Goal: Information Seeking & Learning: Learn about a topic

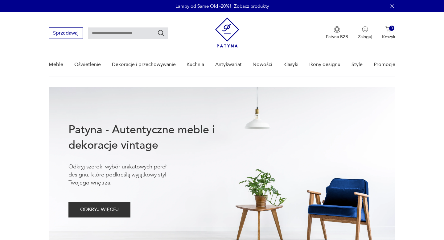
click at [263, 65] on link "Nowości" at bounding box center [262, 65] width 20 height 24
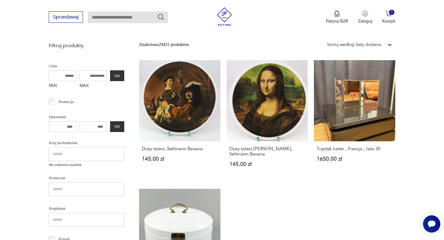
scroll to position [135, 0]
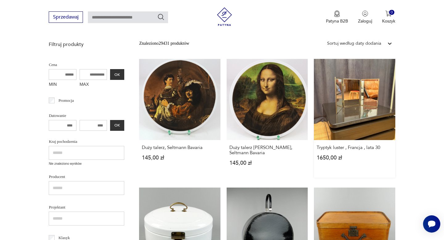
click at [360, 100] on link "Tryptyk luster , Francja , lata 30 1650,00 zł" at bounding box center [354, 118] width 81 height 119
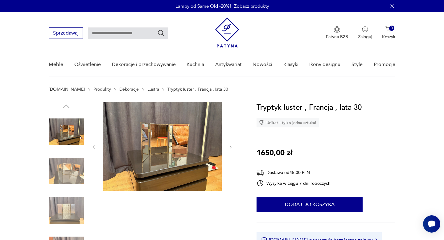
click at [174, 147] on img at bounding box center [162, 146] width 119 height 89
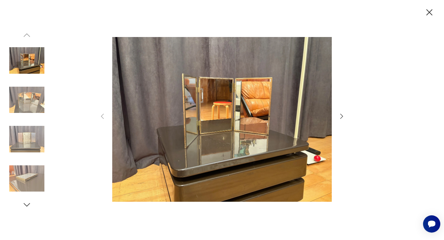
click at [343, 117] on icon "button" at bounding box center [341, 115] width 7 height 7
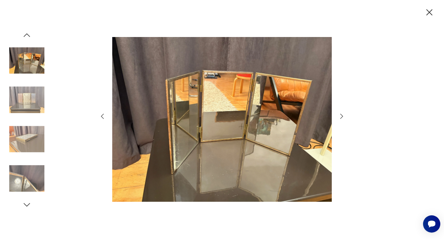
click at [343, 117] on icon "button" at bounding box center [341, 115] width 7 height 7
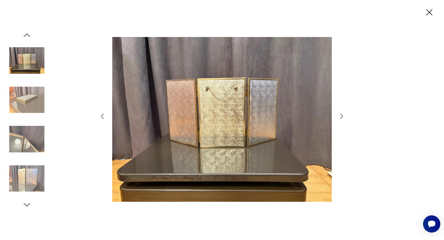
click at [343, 117] on icon "button" at bounding box center [341, 115] width 7 height 7
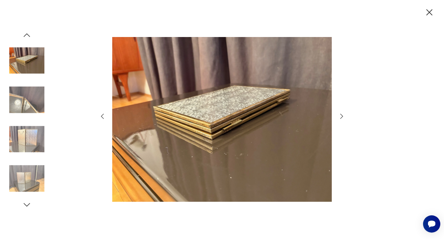
click at [343, 117] on icon "button" at bounding box center [341, 115] width 7 height 7
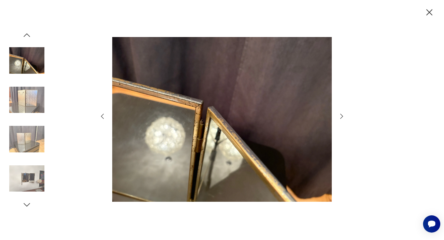
click at [343, 117] on icon "button" at bounding box center [341, 115] width 7 height 7
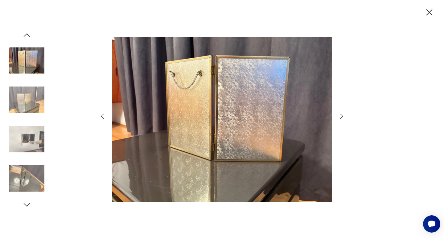
click at [343, 117] on icon "button" at bounding box center [341, 115] width 7 height 7
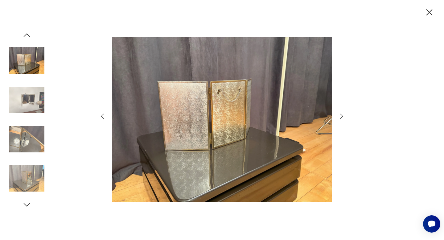
click at [343, 117] on icon "button" at bounding box center [341, 115] width 7 height 7
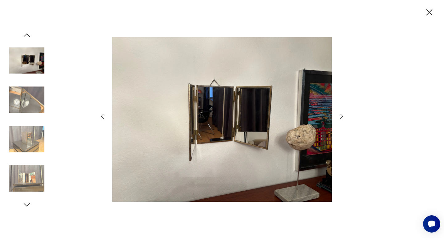
click at [343, 117] on icon "button" at bounding box center [341, 115] width 7 height 7
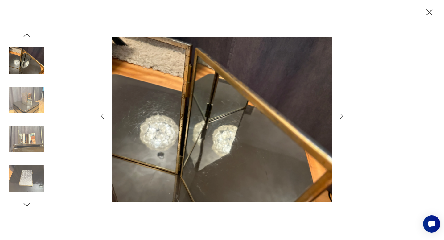
click at [343, 117] on icon "button" at bounding box center [341, 115] width 7 height 7
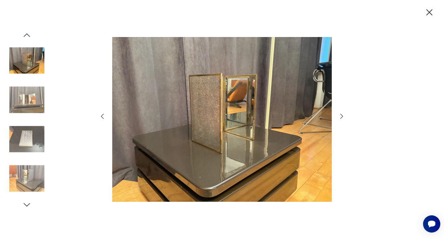
click at [343, 117] on icon "button" at bounding box center [341, 115] width 7 height 7
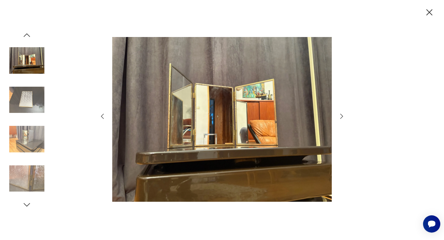
click at [343, 117] on icon "button" at bounding box center [341, 115] width 7 height 7
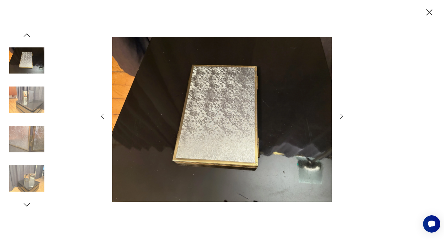
click at [343, 117] on icon "button" at bounding box center [341, 115] width 7 height 7
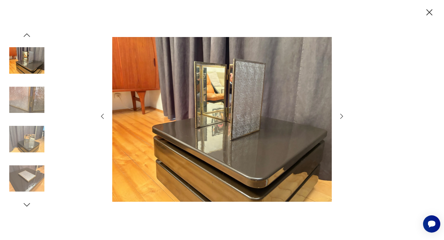
click at [343, 117] on icon "button" at bounding box center [341, 115] width 7 height 7
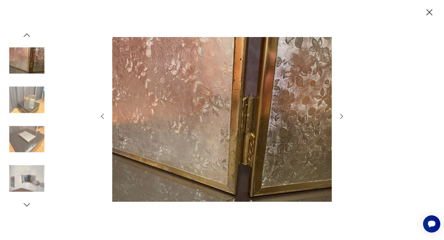
click at [343, 117] on icon "button" at bounding box center [341, 115] width 7 height 7
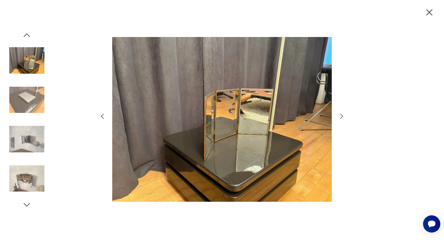
click at [343, 117] on icon "button" at bounding box center [341, 115] width 7 height 7
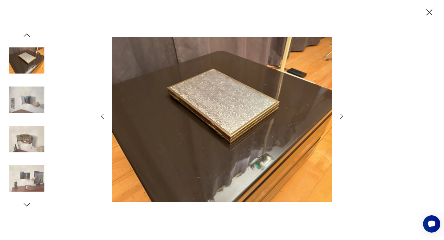
click at [343, 117] on icon "button" at bounding box center [341, 115] width 7 height 7
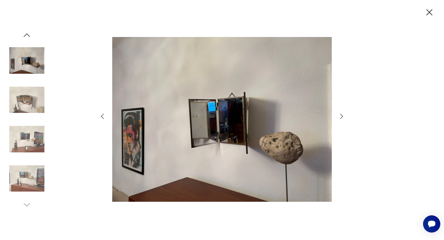
click at [343, 117] on icon "button" at bounding box center [341, 115] width 7 height 7
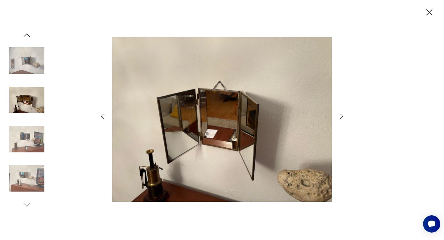
click at [343, 117] on icon "button" at bounding box center [341, 115] width 7 height 7
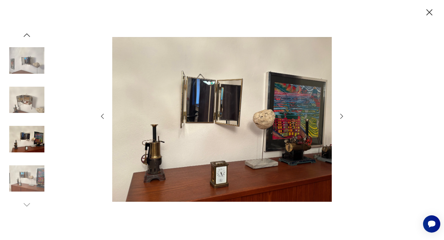
click at [343, 117] on icon "button" at bounding box center [341, 115] width 7 height 7
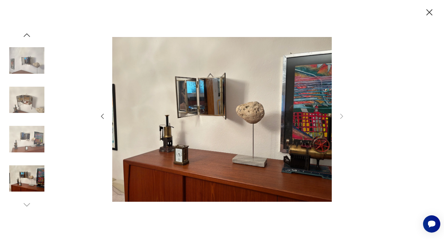
click at [429, 13] on icon "button" at bounding box center [429, 12] width 11 height 11
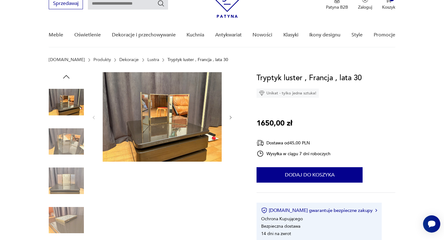
scroll to position [40, 0]
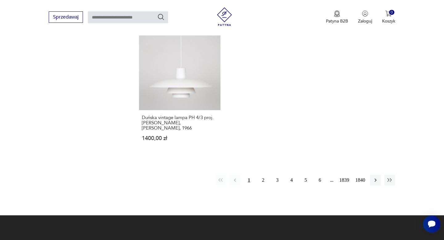
scroll to position [812, 0]
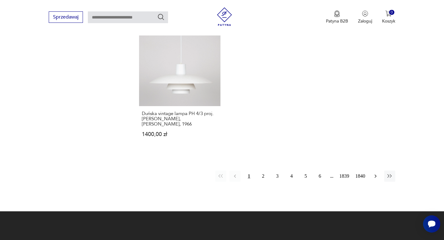
click at [375, 176] on icon "button" at bounding box center [375, 175] width 2 height 3
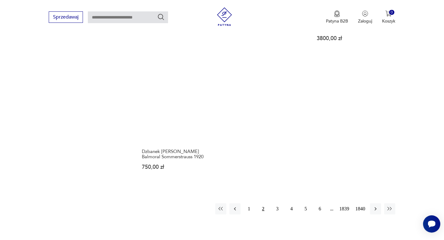
scroll to position [838, 0]
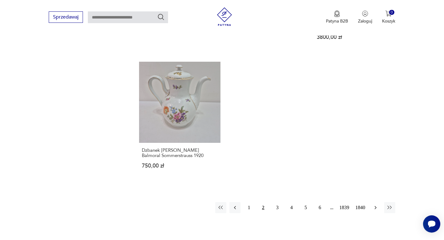
click at [375, 206] on icon "button" at bounding box center [375, 207] width 2 height 3
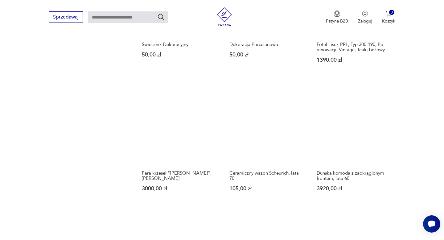
scroll to position [620, 0]
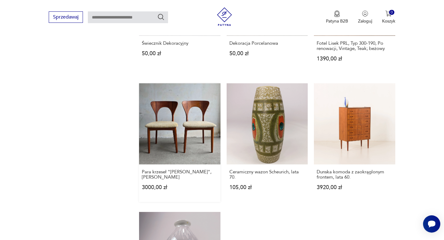
click at [170, 126] on link "Para krzeseł "[PERSON_NAME]",[PERSON_NAME] 3000,00 zł" at bounding box center [179, 142] width 81 height 119
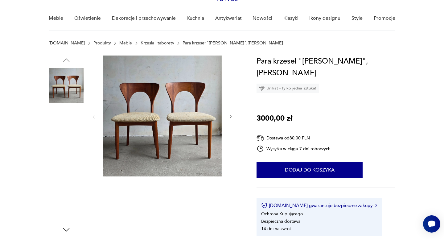
scroll to position [48, 0]
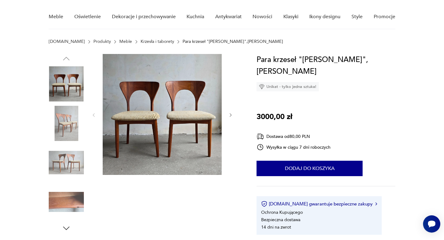
click at [173, 117] on img at bounding box center [162, 114] width 119 height 121
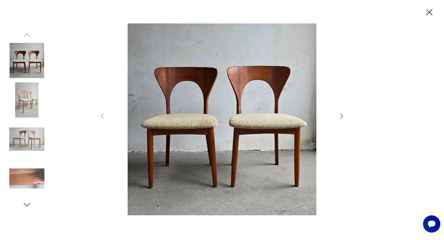
click at [342, 116] on icon "button" at bounding box center [341, 116] width 3 height 5
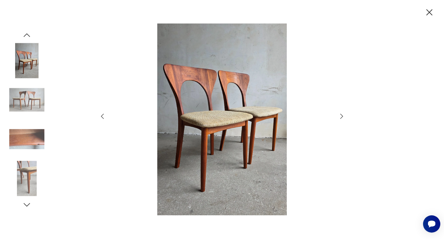
click at [342, 116] on icon "button" at bounding box center [341, 116] width 3 height 5
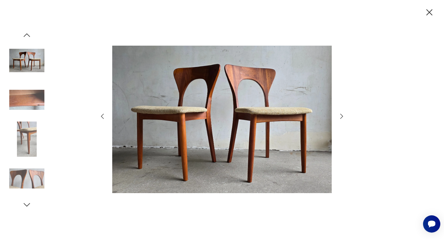
click at [342, 116] on icon "button" at bounding box center [341, 116] width 3 height 5
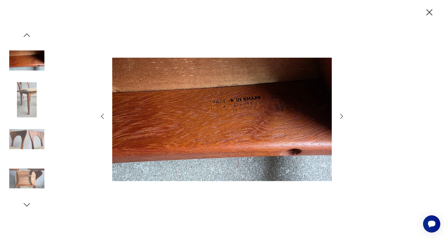
click at [342, 116] on icon "button" at bounding box center [341, 116] width 3 height 5
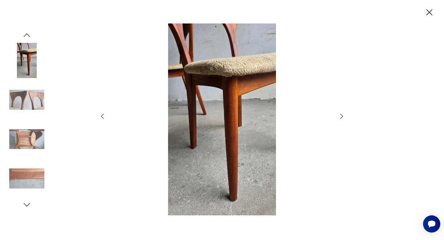
click at [342, 116] on icon "button" at bounding box center [341, 116] width 3 height 5
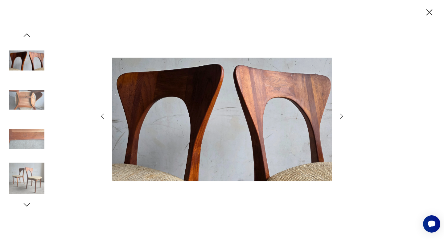
click at [342, 116] on icon "button" at bounding box center [341, 116] width 3 height 5
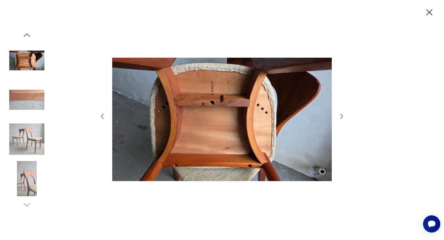
click at [342, 116] on icon "button" at bounding box center [341, 116] width 3 height 5
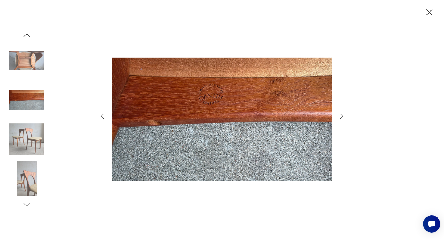
click at [342, 116] on icon "button" at bounding box center [341, 116] width 3 height 5
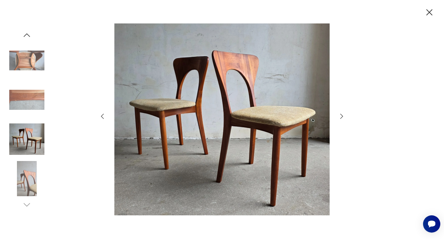
click at [342, 116] on icon "button" at bounding box center [341, 116] width 3 height 5
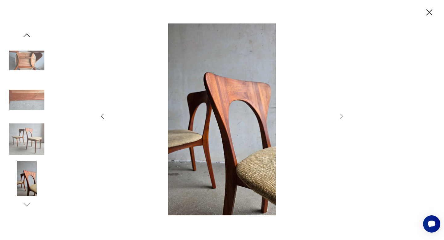
click at [429, 12] on icon "button" at bounding box center [429, 12] width 6 height 6
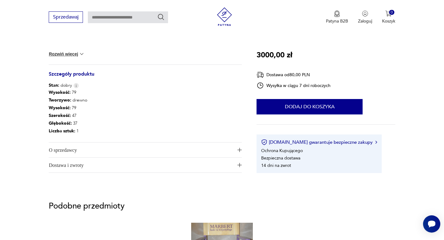
scroll to position [295, 0]
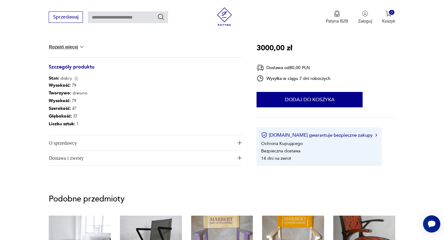
click at [72, 143] on span "O sprzedawcy" at bounding box center [141, 142] width 184 height 15
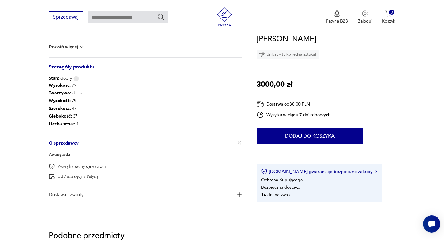
click at [65, 155] on link "Awangarda" at bounding box center [59, 154] width 21 height 5
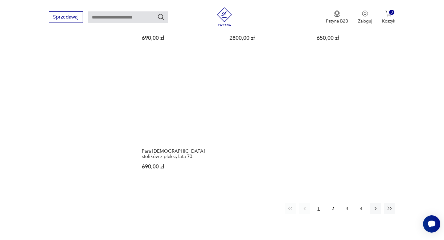
scroll to position [832, 0]
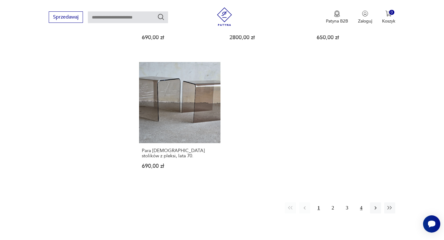
click at [360, 202] on button "4" at bounding box center [361, 207] width 11 height 11
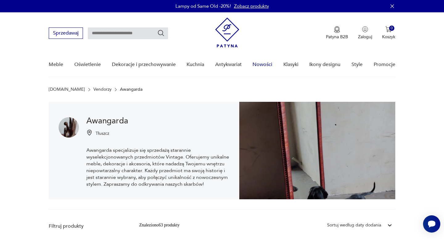
click at [267, 64] on link "Nowości" at bounding box center [262, 65] width 20 height 24
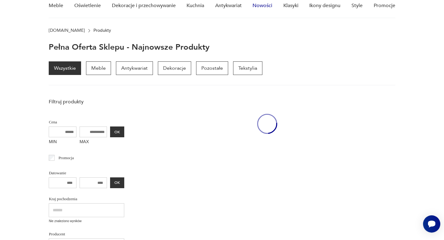
scroll to position [62, 0]
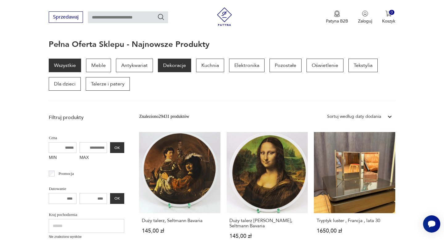
click at [173, 68] on p "Dekoracje" at bounding box center [174, 66] width 33 height 14
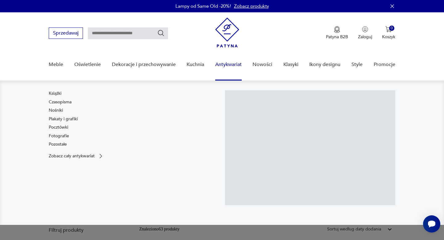
click at [230, 64] on link "Antykwariat" at bounding box center [228, 65] width 27 height 24
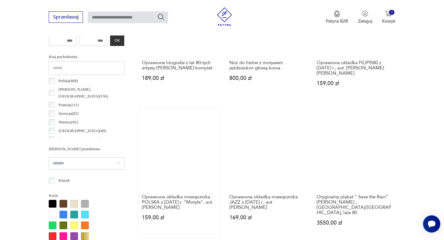
scroll to position [295, 0]
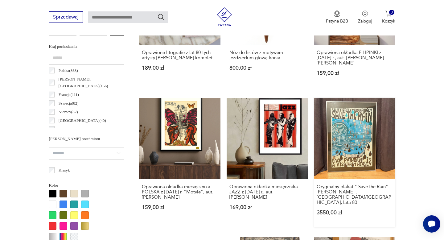
click at [366, 128] on link "Oryginalny plakat " Save the Rain" [PERSON_NAME] , [GEOGRAPHIC_DATA]/[GEOGRAPHI…" at bounding box center [354, 162] width 81 height 129
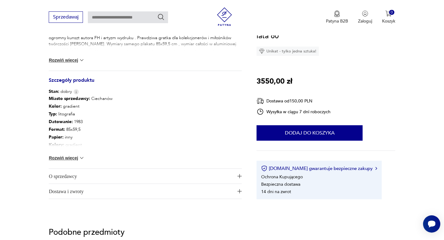
scroll to position [305, 0]
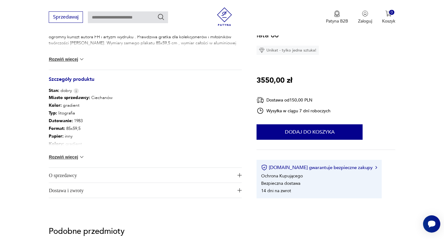
click at [63, 170] on span "O sprzedawcy" at bounding box center [141, 175] width 184 height 15
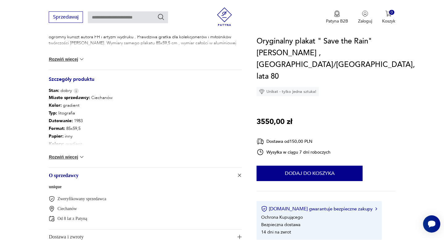
click at [55, 184] on link "unique" at bounding box center [55, 186] width 13 height 5
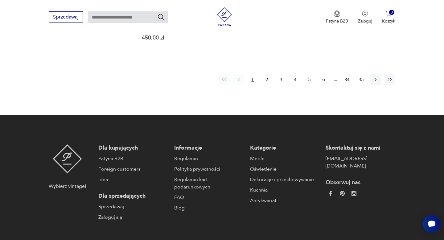
scroll to position [899, 0]
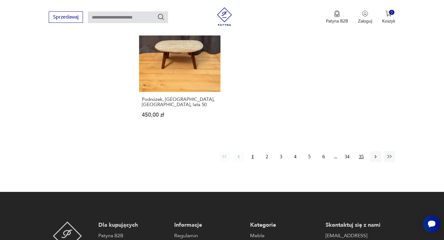
click at [361, 151] on button "35" at bounding box center [361, 156] width 11 height 11
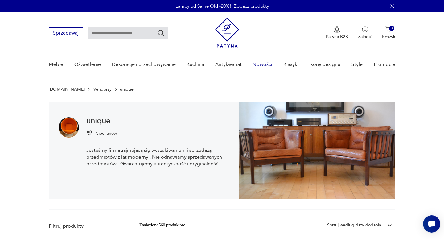
click at [259, 64] on link "Nowości" at bounding box center [262, 65] width 20 height 24
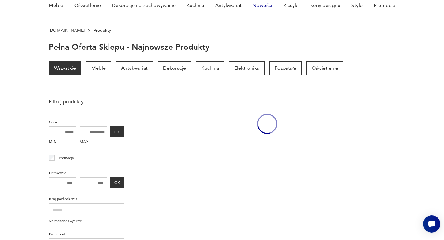
scroll to position [62, 0]
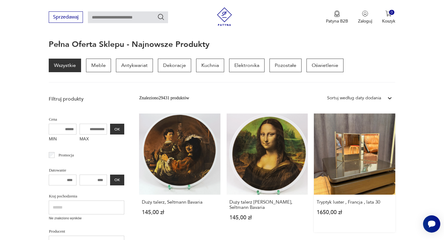
click at [350, 149] on link "Tryptyk luster , Francja , lata 30 1650,00 zł" at bounding box center [354, 172] width 81 height 119
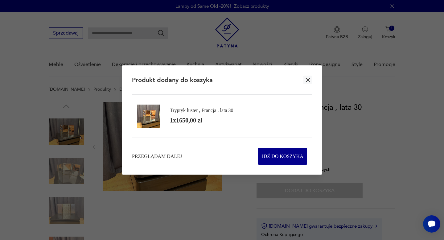
click at [307, 79] on icon "button" at bounding box center [307, 80] width 5 height 5
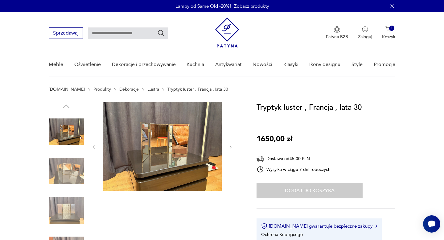
scroll to position [62, 0]
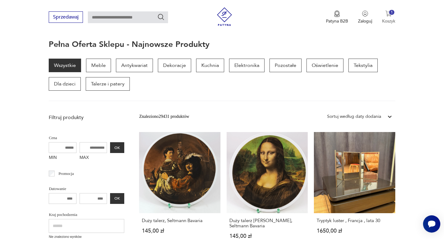
click at [390, 20] on p "Koszyk" at bounding box center [388, 21] width 13 height 6
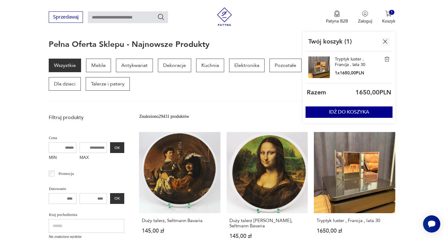
click at [387, 60] on img at bounding box center [387, 59] width 6 height 6
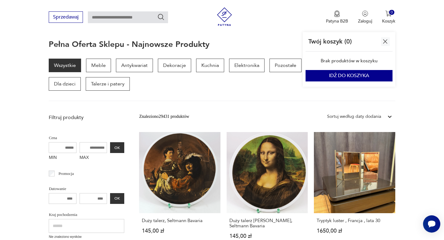
click at [386, 41] on img "button" at bounding box center [385, 42] width 8 height 8
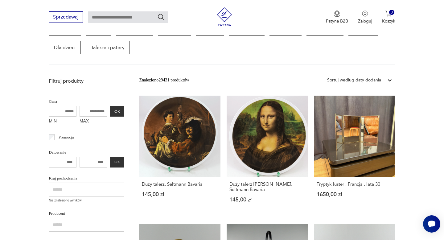
scroll to position [104, 0]
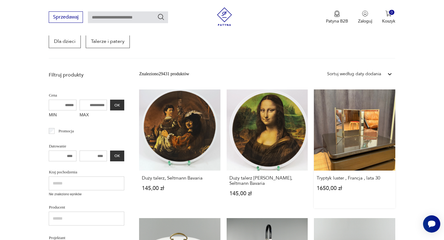
click at [355, 129] on link "Tryptyk luster , Francja , lata 30 1650,00 zł" at bounding box center [354, 148] width 81 height 119
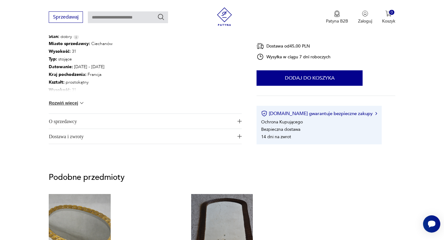
scroll to position [339, 0]
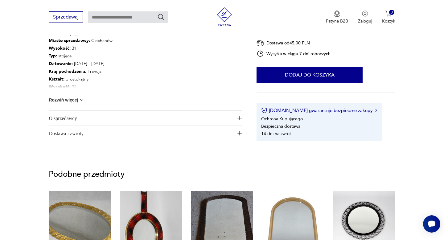
click at [74, 120] on span "O sprzedawcy" at bounding box center [141, 118] width 184 height 15
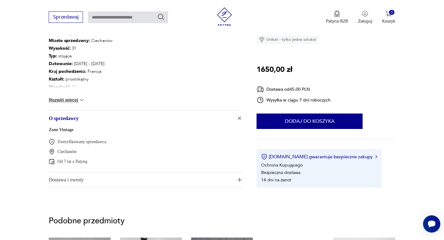
click at [68, 130] on link "Zone Vintage" at bounding box center [61, 129] width 25 height 5
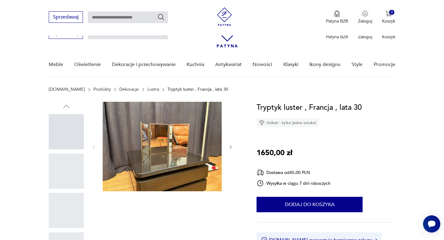
scroll to position [362, 0]
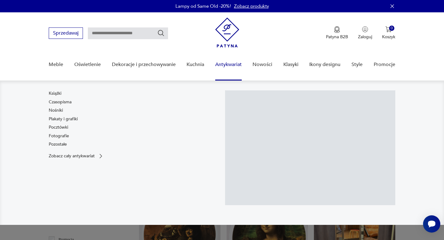
click at [226, 64] on link "Antykwariat" at bounding box center [228, 65] width 27 height 24
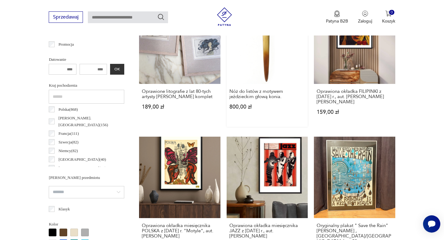
scroll to position [298, 0]
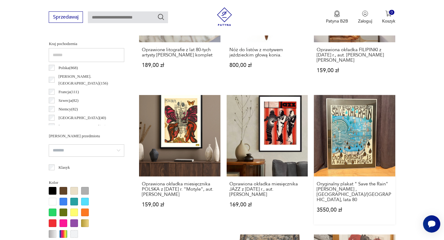
click at [346, 113] on link "Oryginalny plakat " Save the Rain" [PERSON_NAME] , [GEOGRAPHIC_DATA]/[GEOGRAPHI…" at bounding box center [354, 159] width 81 height 129
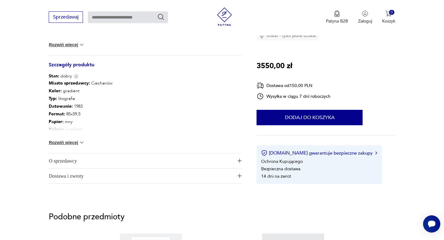
scroll to position [318, 0]
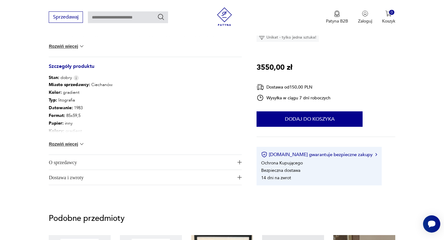
click at [80, 159] on span "O sprzedawcy" at bounding box center [141, 162] width 184 height 15
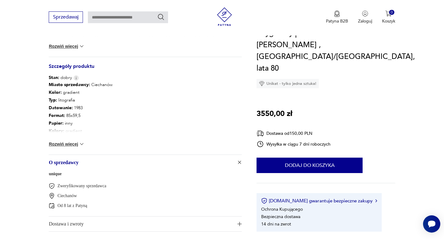
click at [55, 171] on link "unique" at bounding box center [55, 173] width 13 height 5
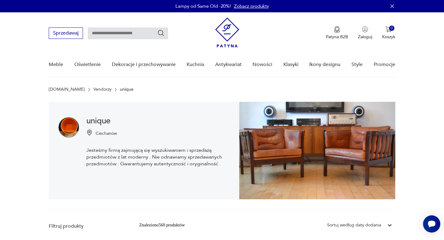
click at [231, 31] on img at bounding box center [227, 33] width 24 height 30
